Goal: Transaction & Acquisition: Purchase product/service

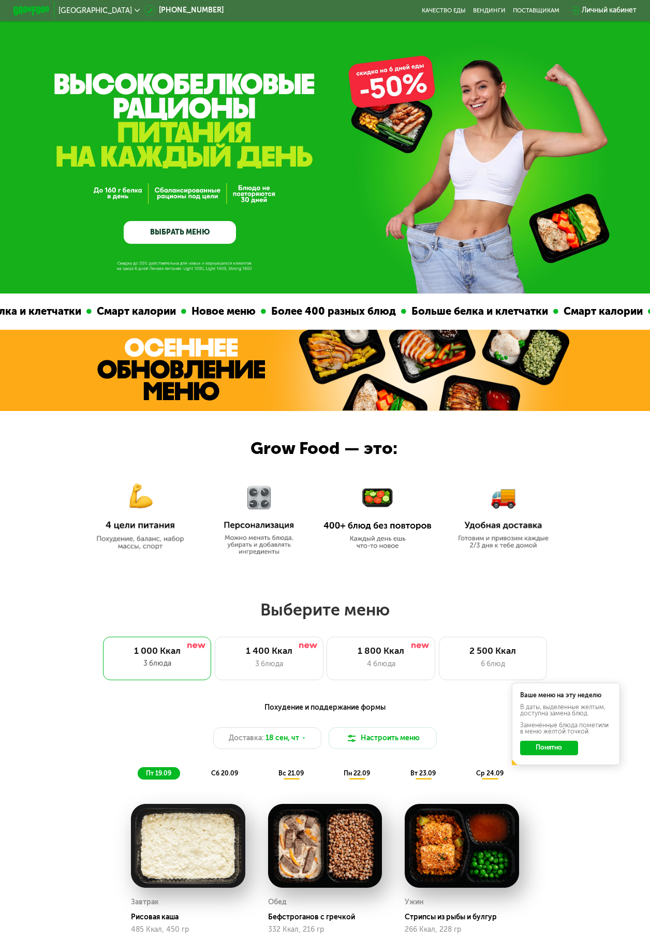
scroll to position [104, 0]
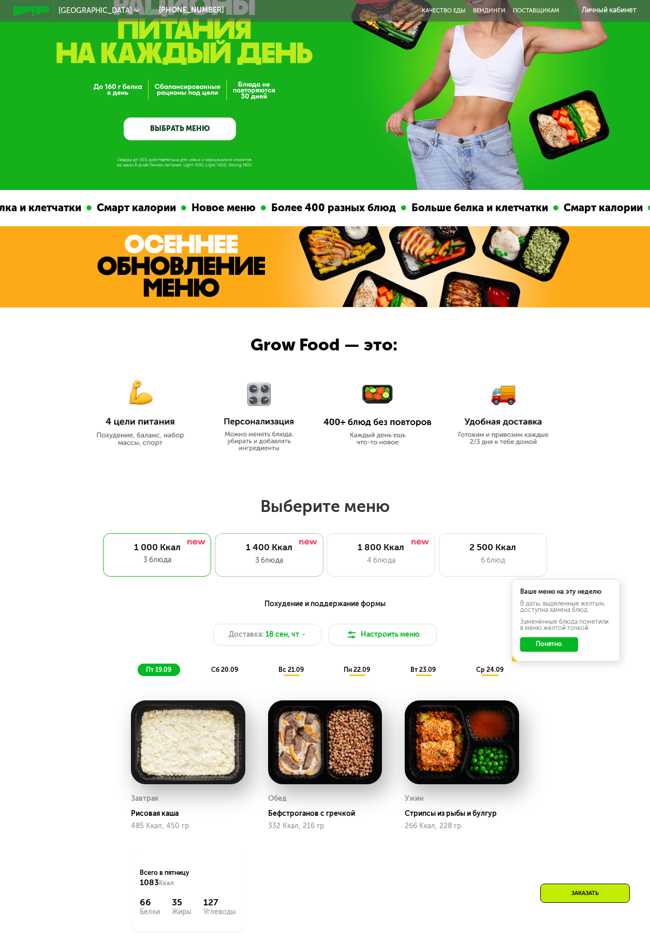
click at [239, 333] on div "3 блюда" at bounding box center [269, 560] width 89 height 11
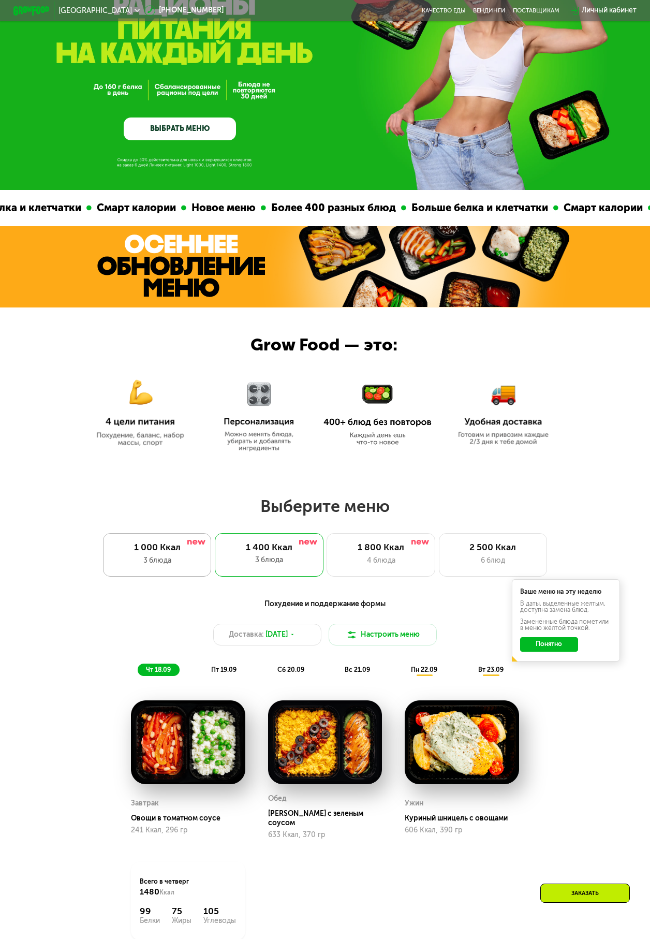
click at [151, 333] on div "3 блюда" at bounding box center [156, 560] width 89 height 11
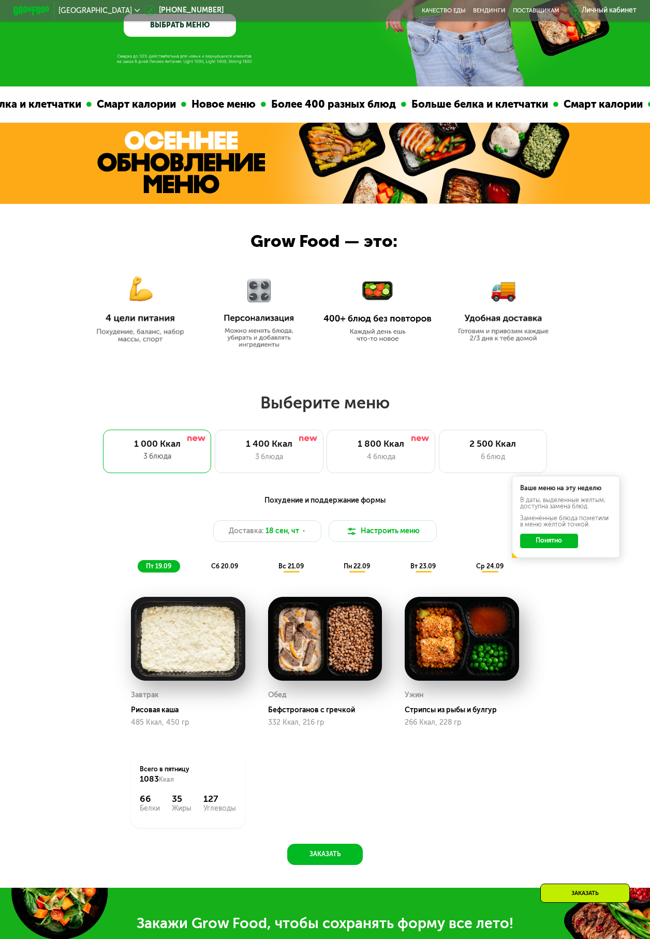
scroll to position [311, 0]
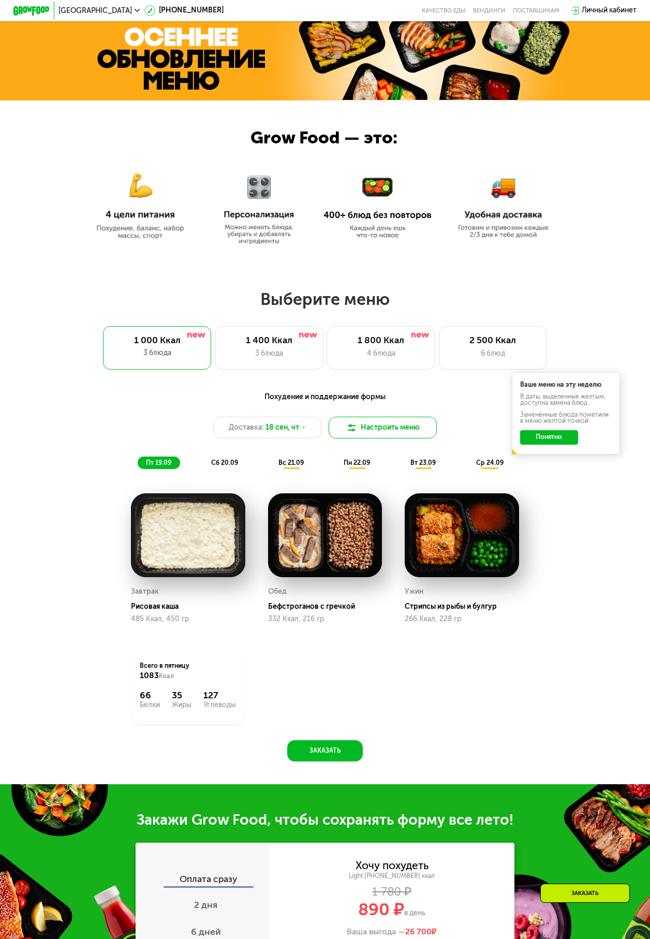
click at [325, 333] on button "Настроить меню" at bounding box center [383, 428] width 108 height 22
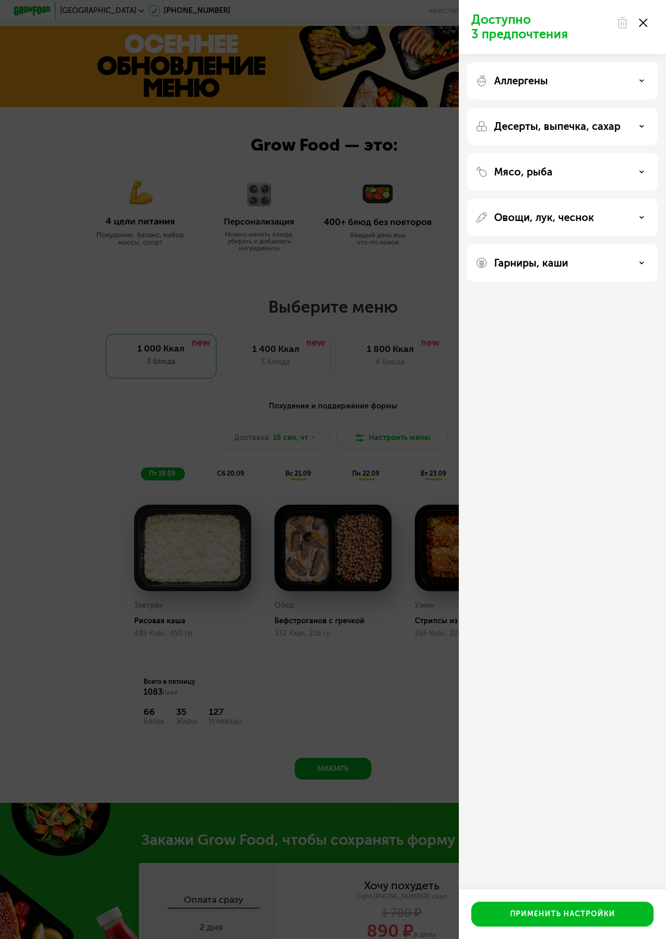
click at [325, 127] on div "Десерты, выпечка, сахар" at bounding box center [562, 126] width 174 height 12
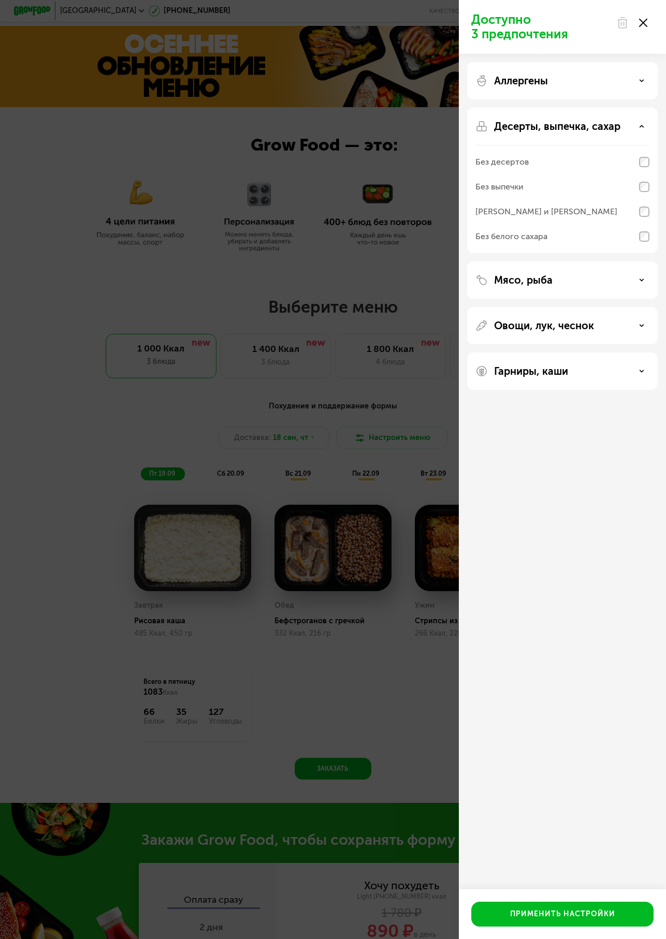
click at [325, 127] on div "Десерты, выпечка, сахар" at bounding box center [562, 126] width 174 height 12
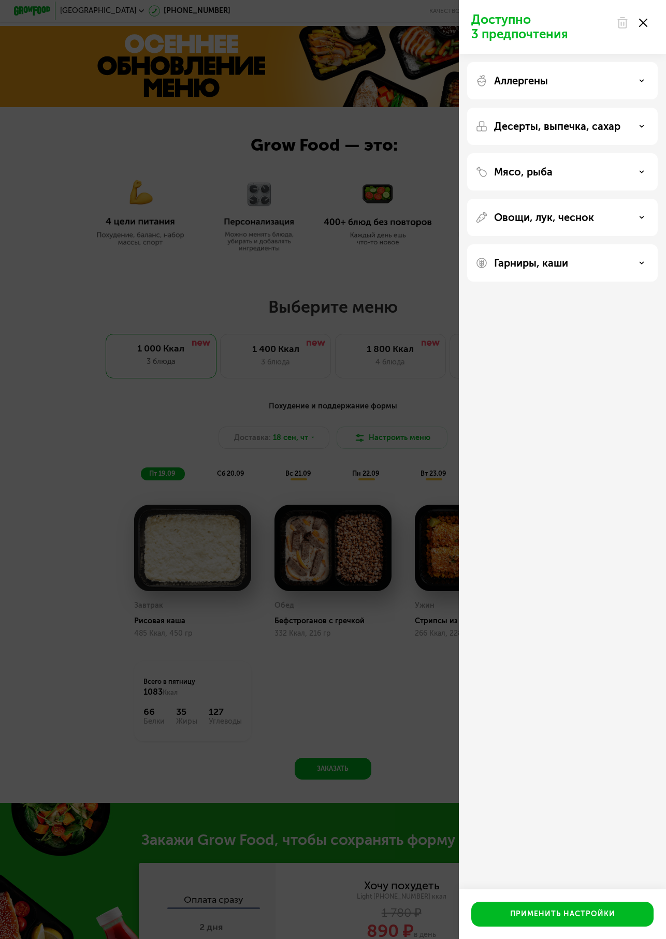
click at [325, 84] on div "Аллергены" at bounding box center [562, 81] width 174 height 12
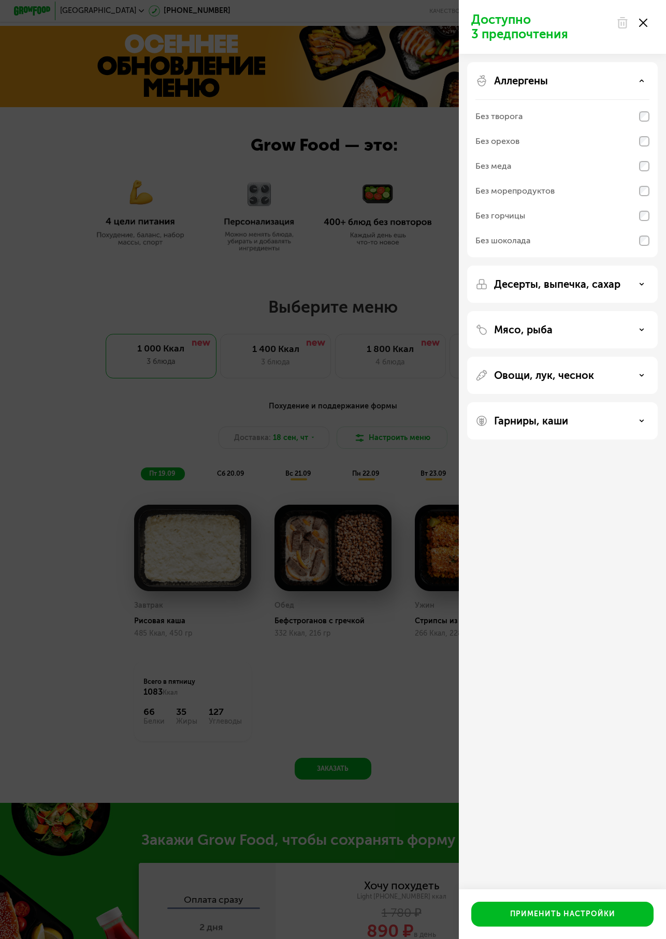
click at [325, 84] on div "Аллергены" at bounding box center [562, 81] width 174 height 12
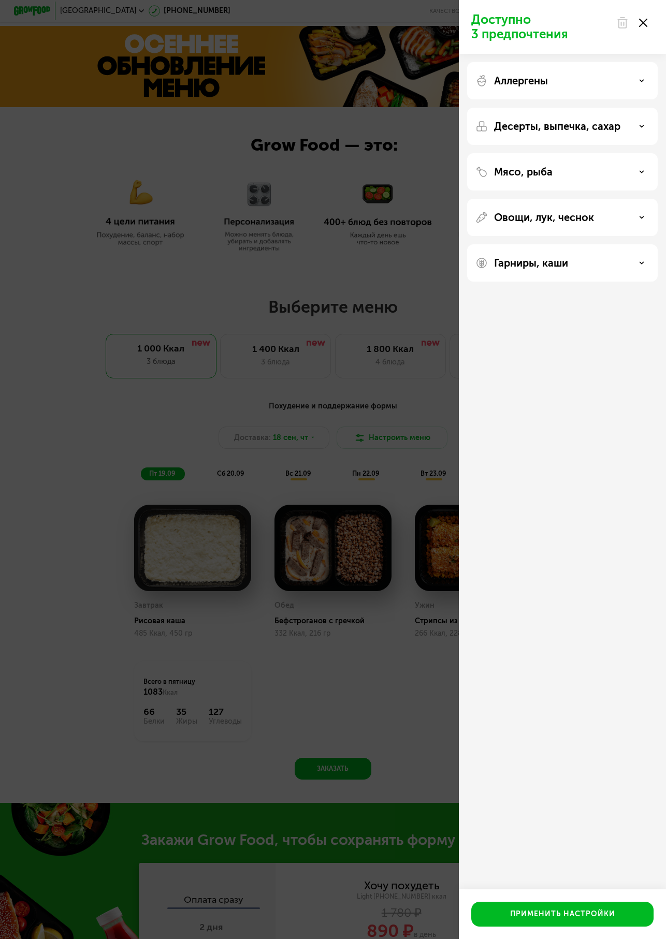
click at [325, 174] on div "Мясо, рыба" at bounding box center [562, 172] width 174 height 12
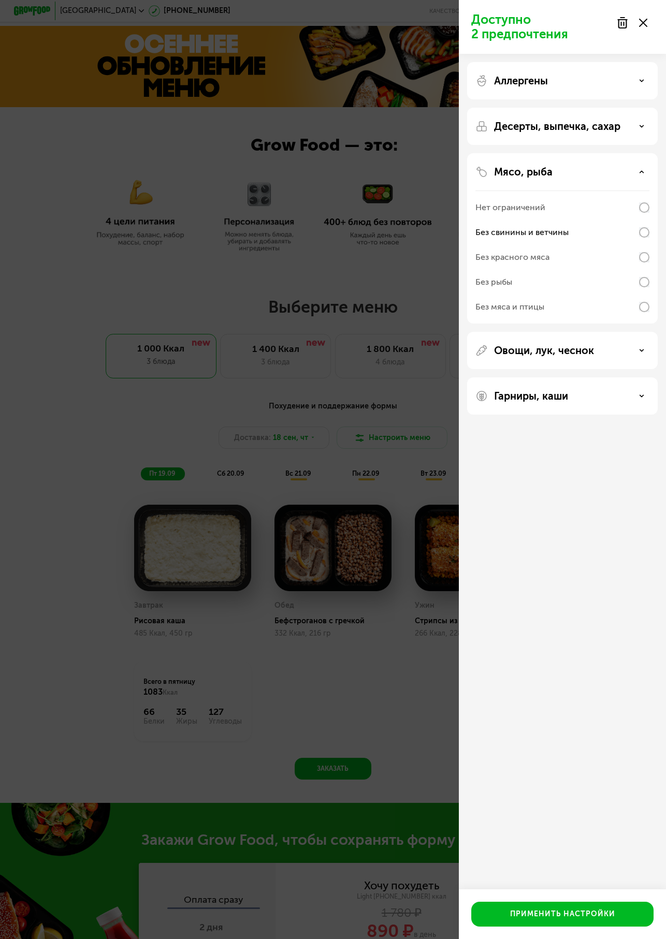
click at [325, 168] on div "Мясо, рыба" at bounding box center [562, 172] width 174 height 12
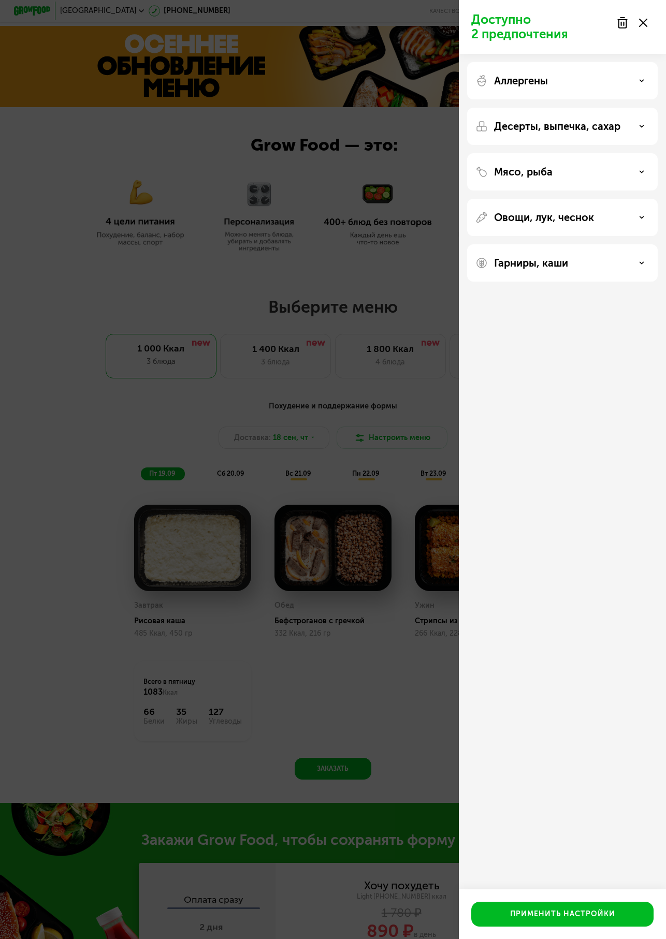
click at [325, 219] on div "Овощи, лук, чеснок" at bounding box center [562, 217] width 174 height 12
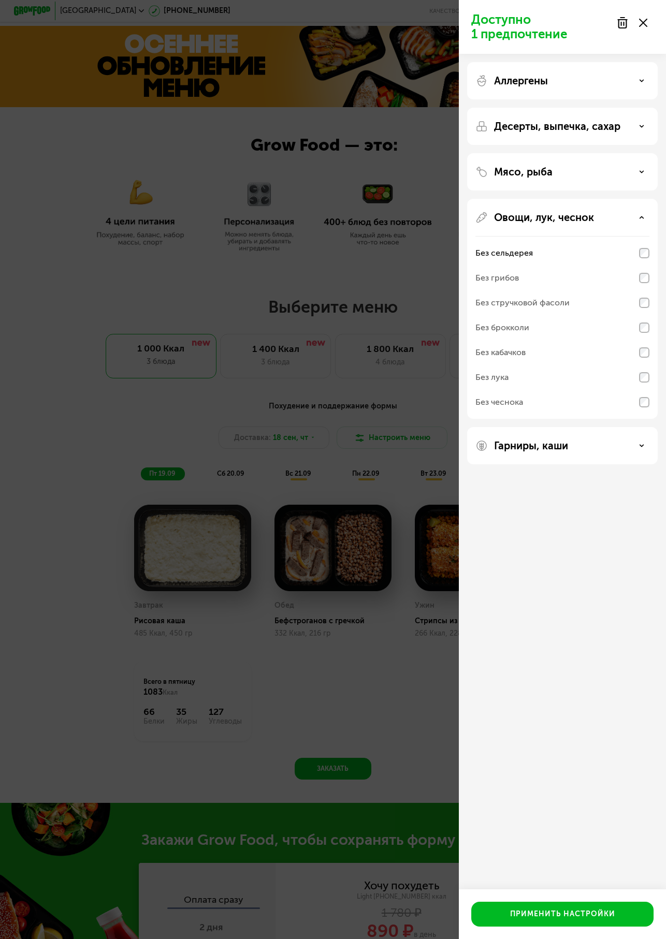
click at [325, 333] on div "Гарниры, каши" at bounding box center [562, 445] width 174 height 12
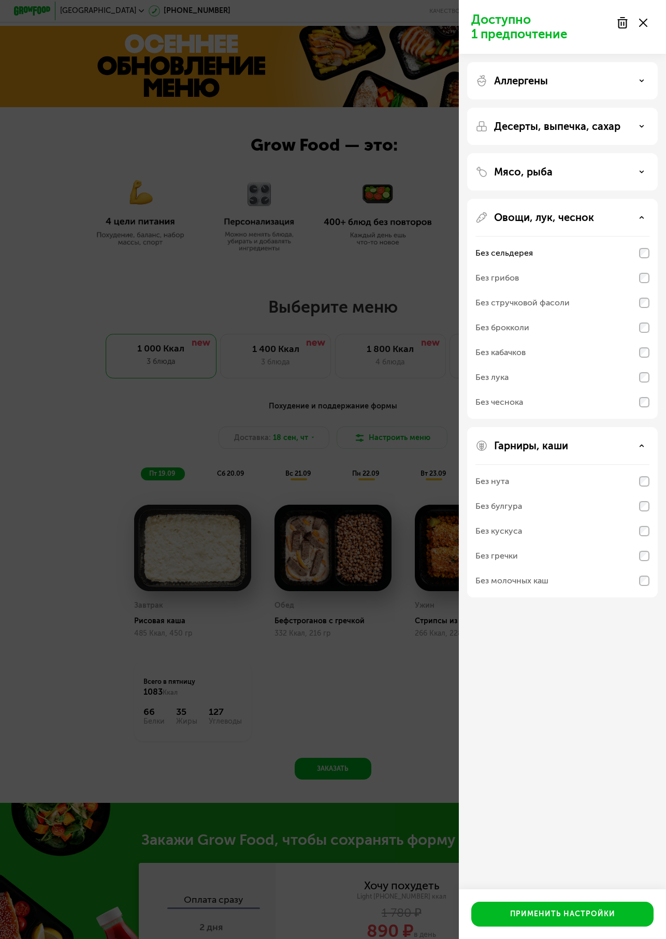
click at [325, 333] on div "Гарниры, каши" at bounding box center [562, 445] width 174 height 12
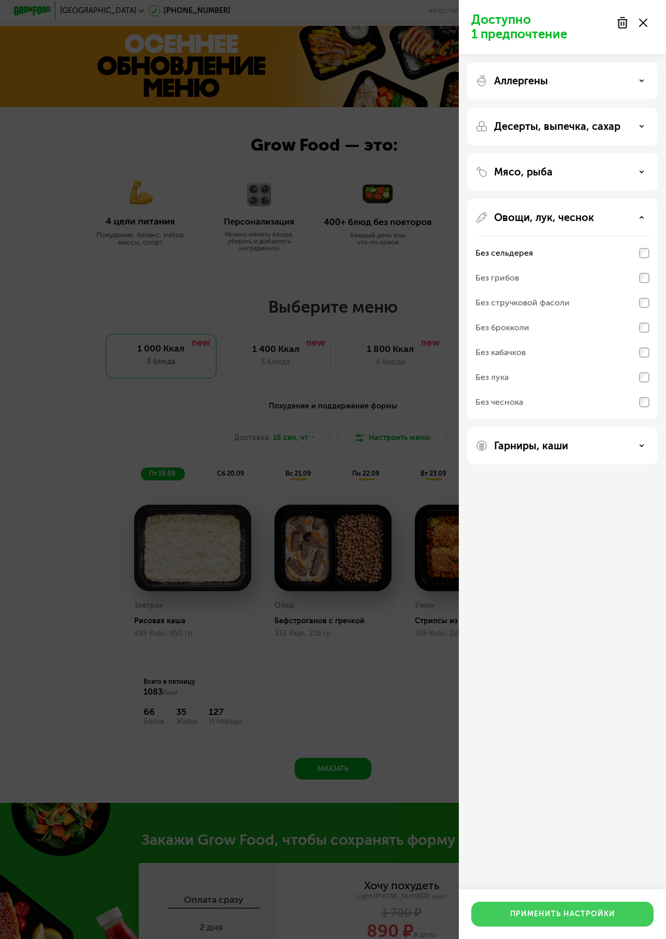
click at [325, 333] on div "Применить настройки" at bounding box center [562, 914] width 105 height 10
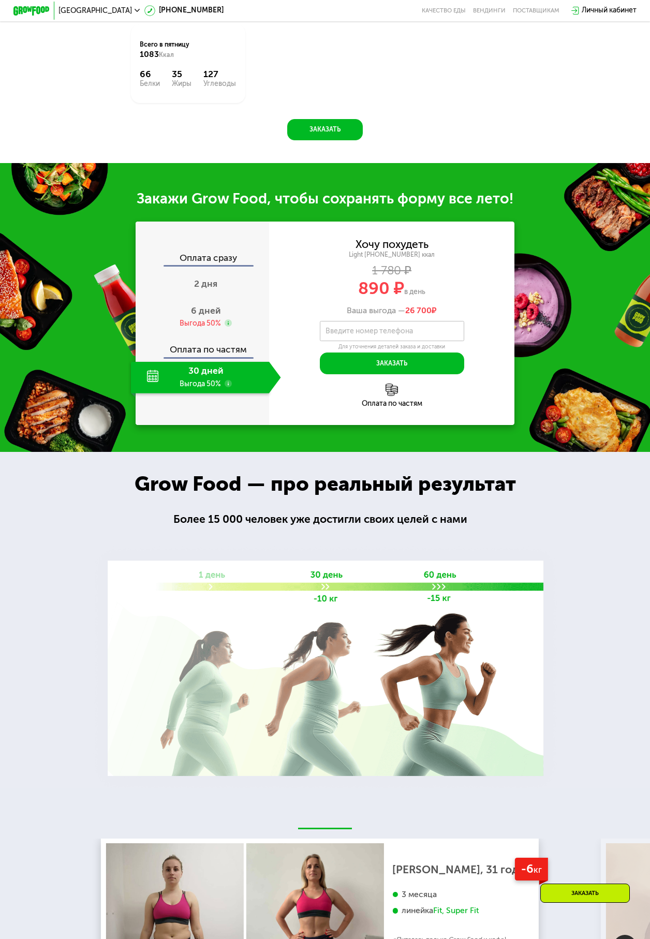
scroll to position [828, 0]
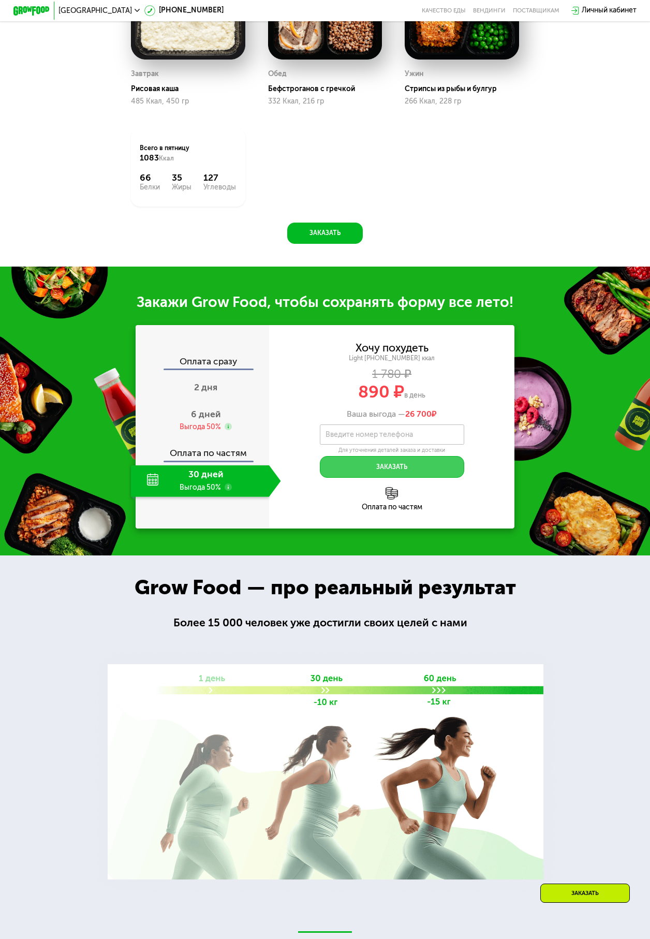
click at [325, 333] on button "Заказать" at bounding box center [392, 467] width 144 height 22
click at [325, 333] on input "Введите номер телефона" at bounding box center [392, 434] width 144 height 20
